Goal: Task Accomplishment & Management: Use online tool/utility

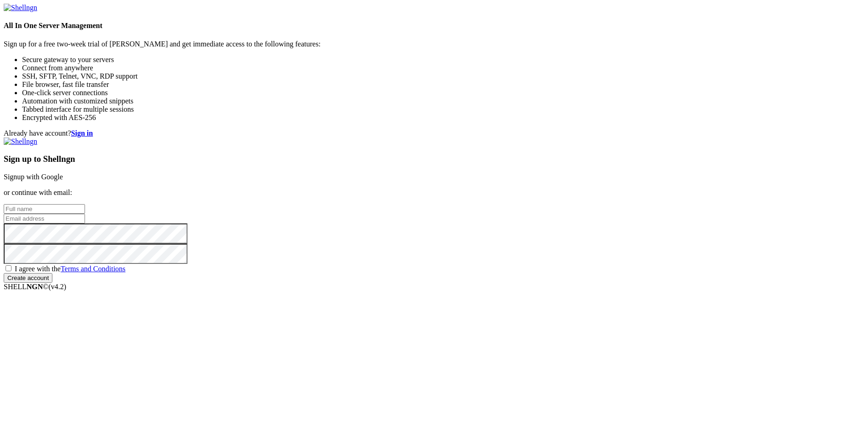
click at [63, 173] on link "Signup with Google" at bounding box center [33, 177] width 59 height 8
drag, startPoint x: 410, startPoint y: 142, endPoint x: 434, endPoint y: 222, distance: 83.6
click at [434, 222] on div "Already have account? Sign in Sign up to Shellngn Signup with Google or continu…" at bounding box center [429, 206] width 850 height 154
click at [388, 132] on div "Already have account? Sign in Sign up to Shellngn Signup with Google or continu…" at bounding box center [429, 206] width 850 height 154
click at [523, 269] on div "Already have account? Sign in Sign up to Shellngn Signup with Google or continu…" at bounding box center [429, 206] width 850 height 154
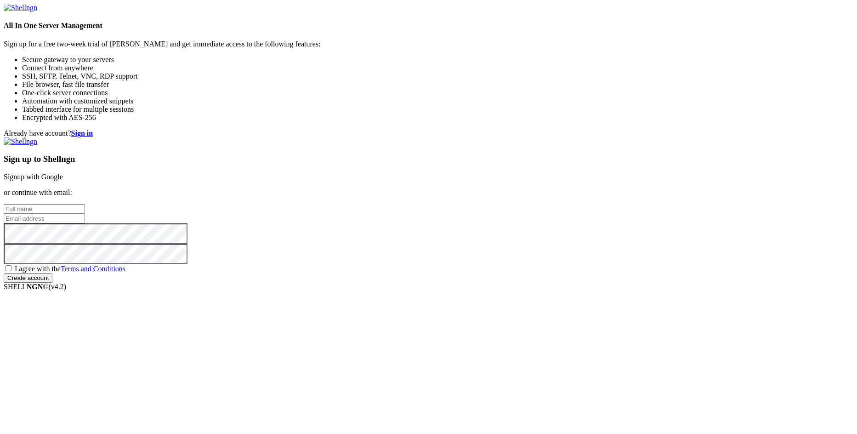
click at [125, 273] on label "I agree with the Terms and Conditions" at bounding box center [65, 269] width 122 height 8
click at [11, 271] on input "I agree with the Terms and Conditions" at bounding box center [9, 268] width 6 height 6
click at [125, 273] on span "I agree with the Terms and Conditions" at bounding box center [70, 269] width 111 height 8
click at [11, 271] on input "I agree with the Terms and Conditions" at bounding box center [9, 268] width 6 height 6
checkbox input "false"
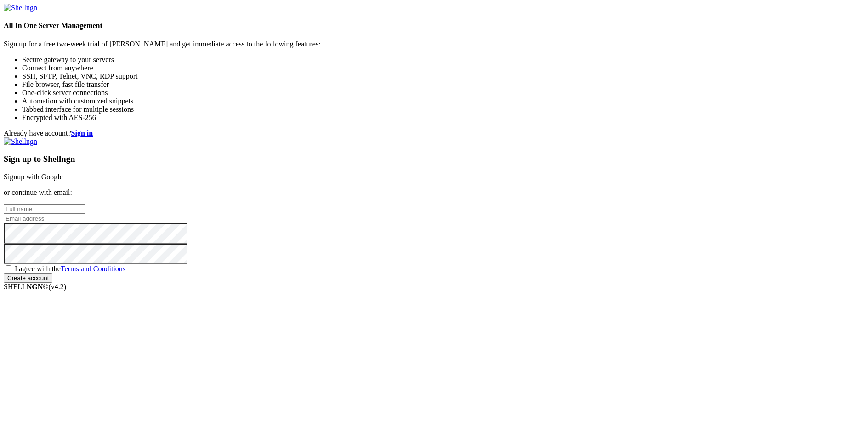
click at [63, 173] on link "Signup with Google" at bounding box center [33, 177] width 59 height 8
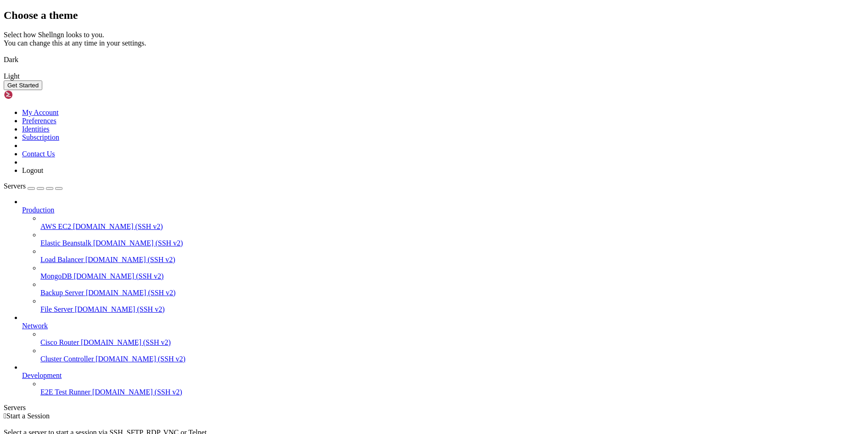
click at [4, 54] on img at bounding box center [4, 54] width 0 height 0
click at [42, 90] on button "Get Started" at bounding box center [23, 85] width 39 height 10
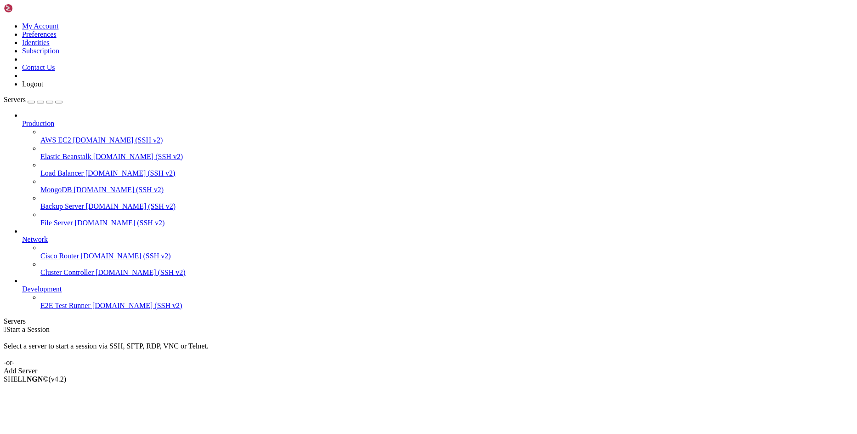
click at [490, 367] on div "Add Server" at bounding box center [429, 371] width 850 height 8
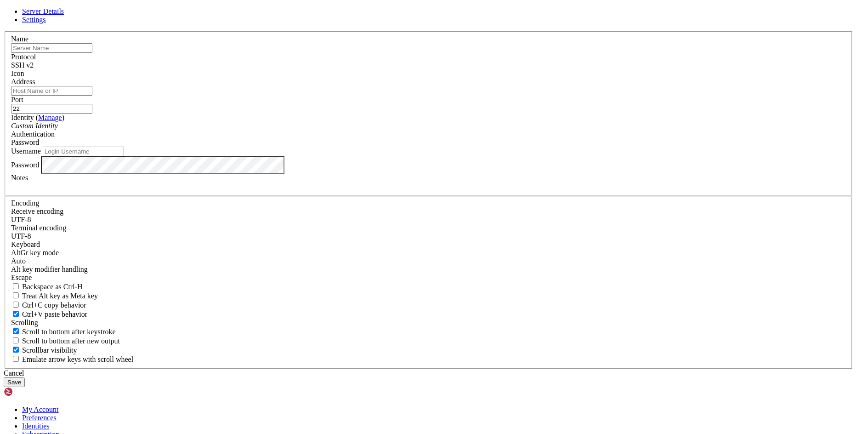
click at [92, 53] on input "text" at bounding box center [51, 48] width 81 height 10
type input "[DOMAIN_NAME]"
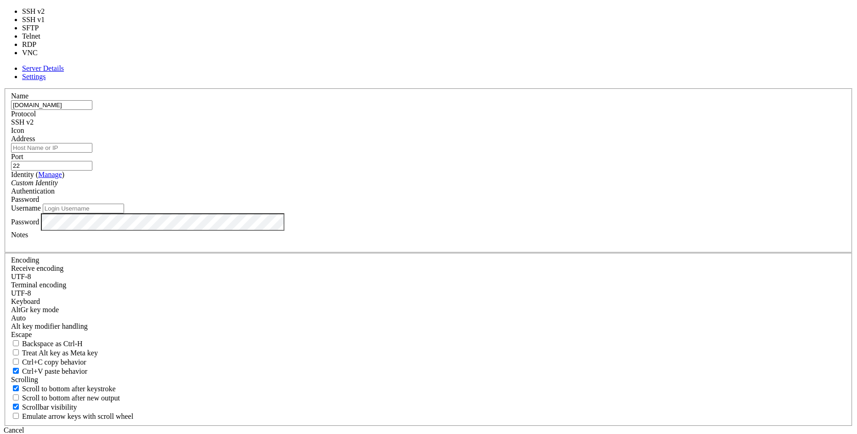
click at [489, 126] on div "SSH v2" at bounding box center [428, 122] width 835 height 8
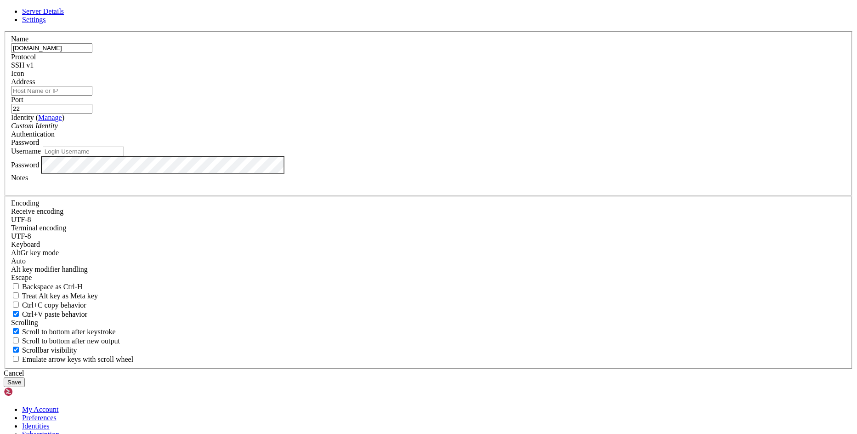
click at [523, 78] on div at bounding box center [428, 78] width 835 height 0
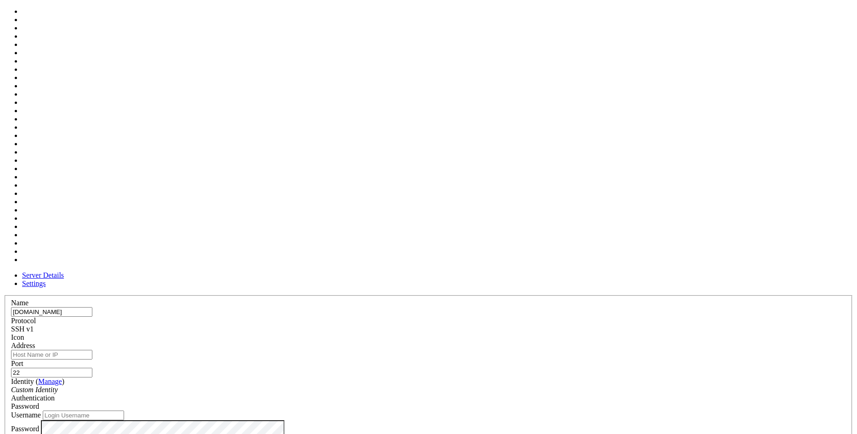
click at [92, 350] on input "Address" at bounding box center [51, 355] width 81 height 10
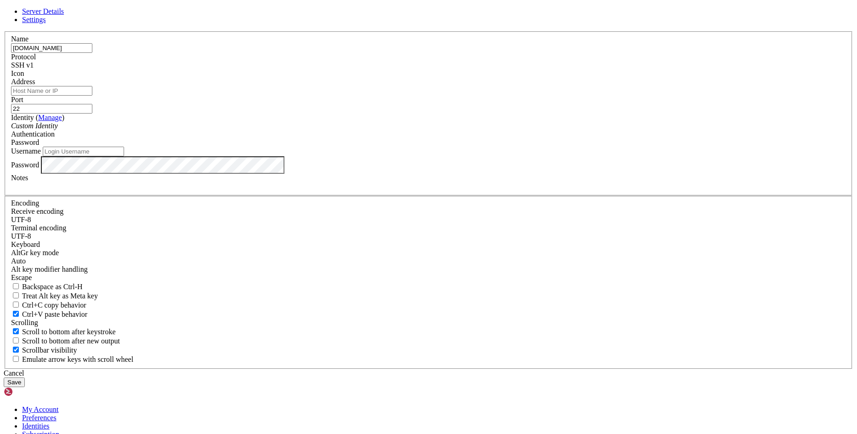
drag, startPoint x: 391, startPoint y: 132, endPoint x: 304, endPoint y: 131, distance: 86.9
click at [304, 53] on div "Name [DOMAIN_NAME]" at bounding box center [428, 44] width 835 height 18
click at [92, 96] on input "Address" at bounding box center [51, 91] width 81 height 10
paste input "[DOMAIN_NAME]"
type input "[DOMAIN_NAME]"
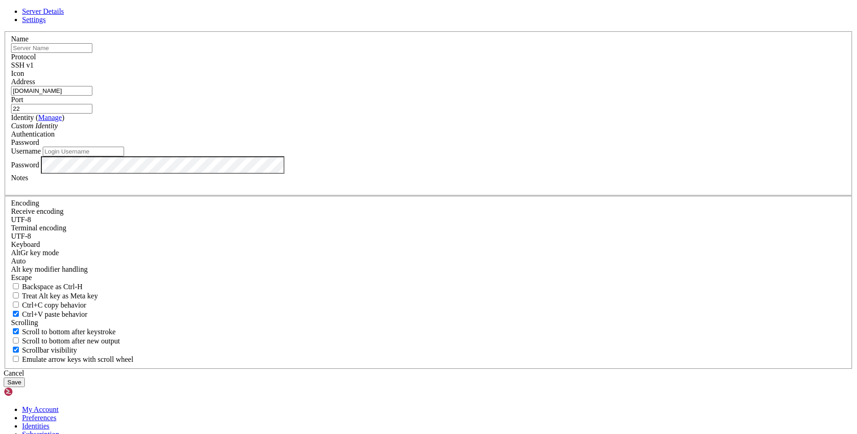
click at [92, 53] on input "text" at bounding box center [51, 48] width 81 height 10
type input "zoe"
click at [92, 114] on input "22" at bounding box center [51, 109] width 81 height 10
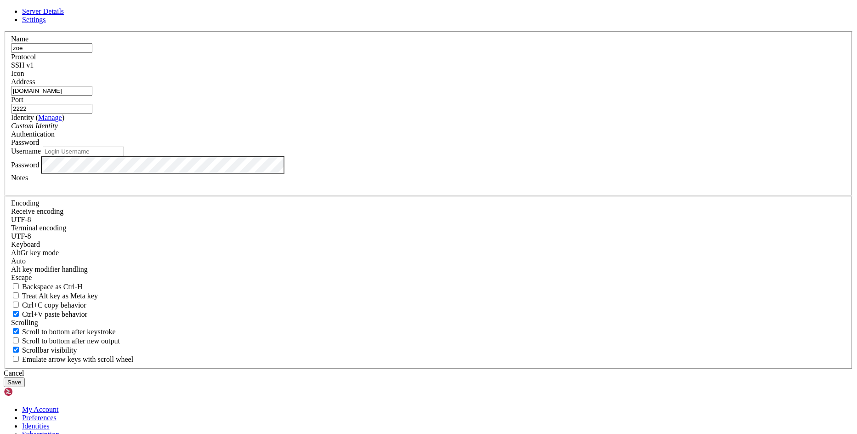
type input "2222"
click at [375, 130] on div "Custom Identity" at bounding box center [428, 126] width 835 height 8
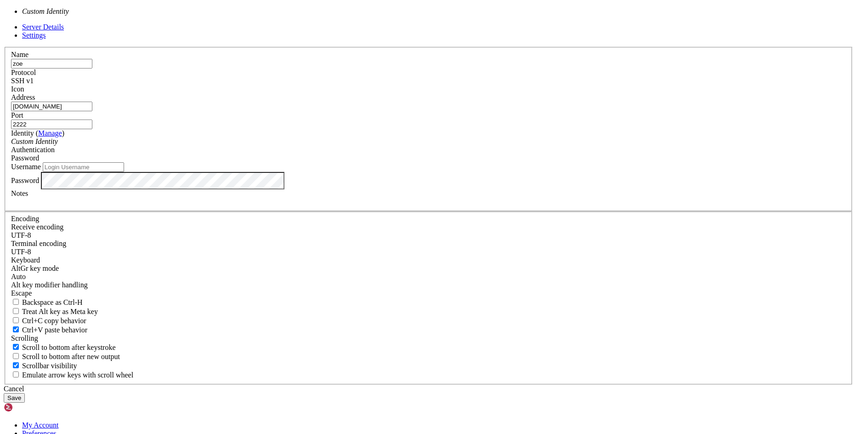
click at [497, 162] on div "Password" at bounding box center [428, 158] width 835 height 8
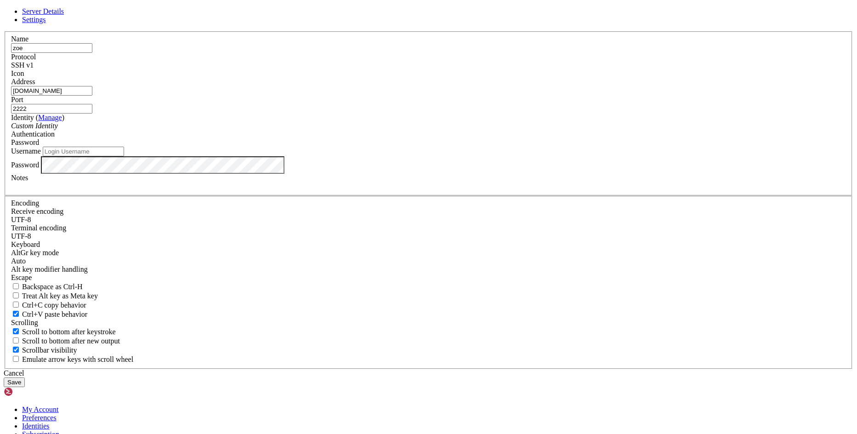
click at [124, 156] on input "Username" at bounding box center [83, 152] width 81 height 10
type input "zoe"
click at [25, 377] on button "Save" at bounding box center [14, 382] width 21 height 10
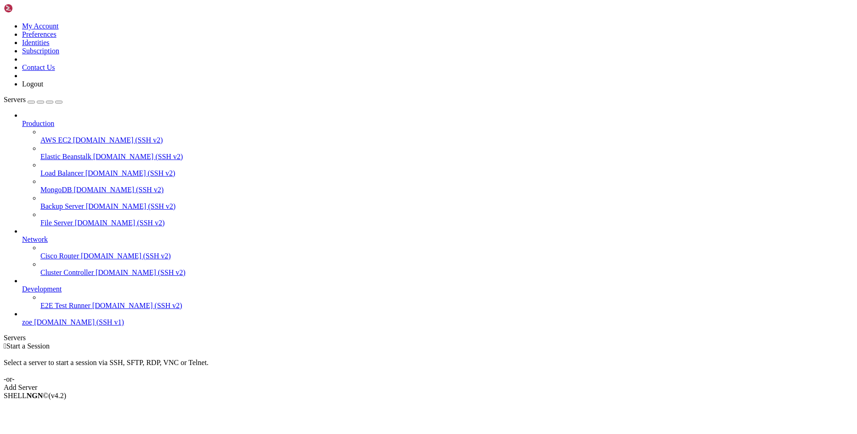
click at [32, 326] on span "zoe" at bounding box center [27, 322] width 10 height 8
click at [43, 326] on span "[DOMAIN_NAME] (SSH v1)" at bounding box center [79, 322] width 90 height 8
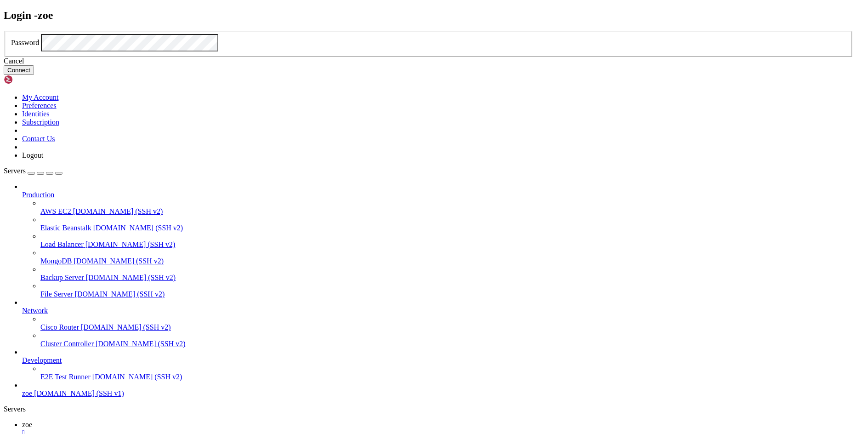
click button "Connect" at bounding box center [19, 70] width 30 height 10
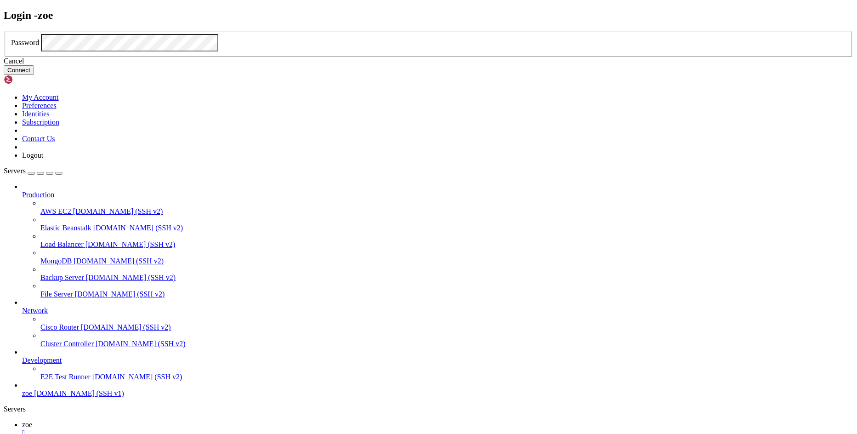
click button "Connect" at bounding box center [19, 70] width 30 height 10
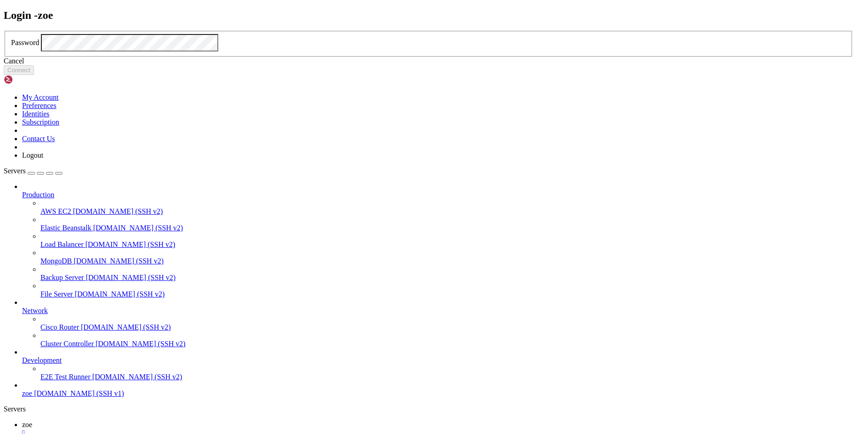
click at [444, 65] on div "Cancel" at bounding box center [429, 61] width 850 height 8
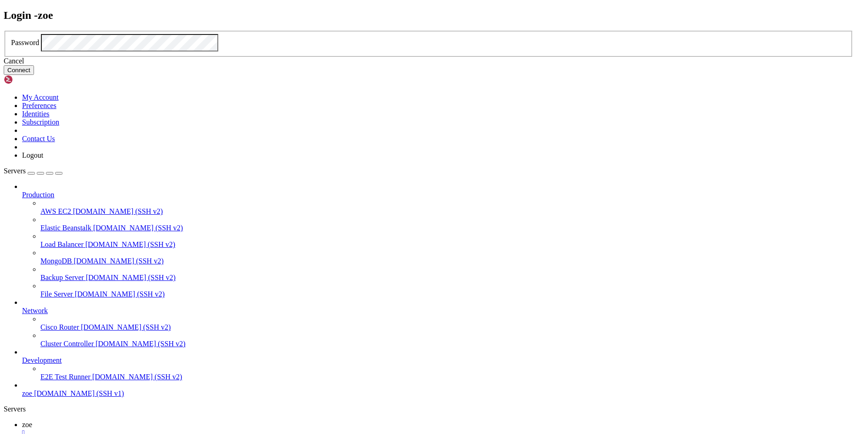
click at [34, 75] on button "Connect" at bounding box center [19, 70] width 30 height 10
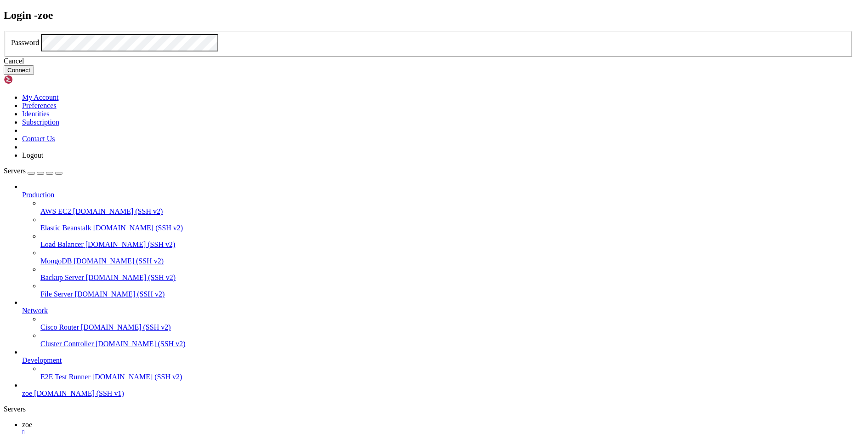
click at [34, 75] on button "Connect" at bounding box center [19, 70] width 30 height 10
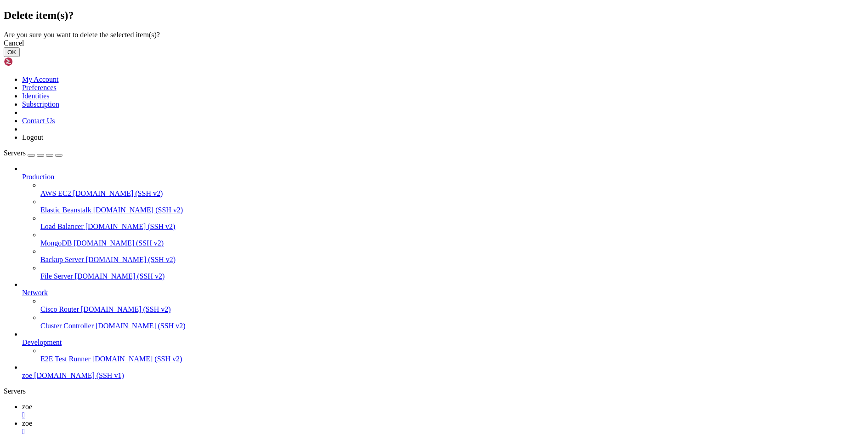
click at [20, 57] on button "OK" at bounding box center [12, 52] width 16 height 10
